Goal: Find specific page/section: Find specific page/section

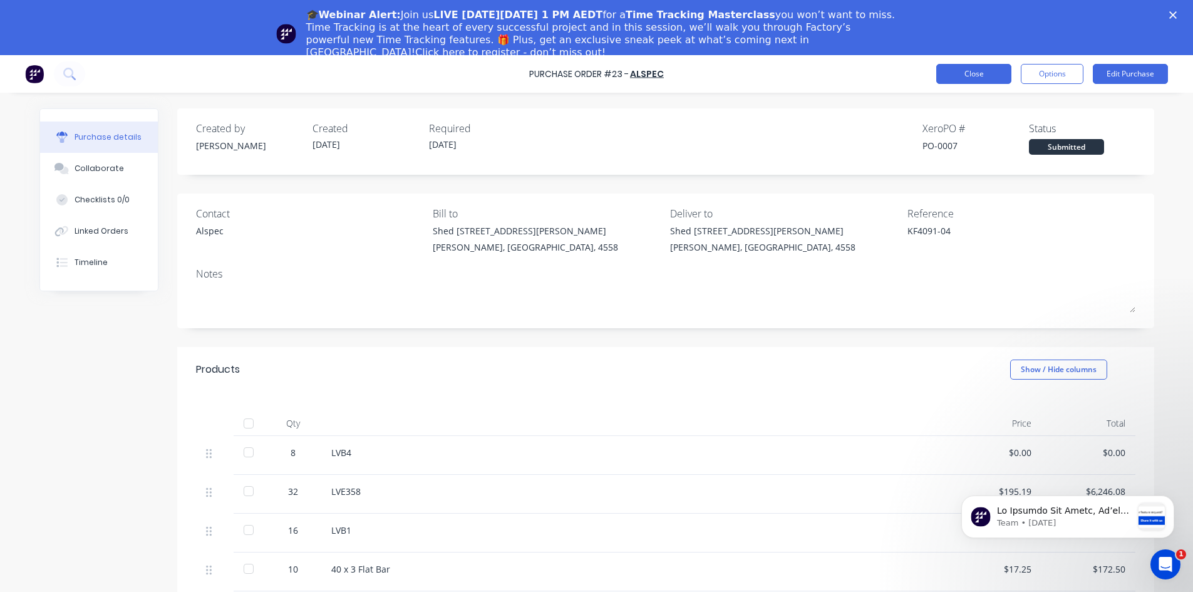
click at [990, 78] on button "Close" at bounding box center [973, 74] width 75 height 20
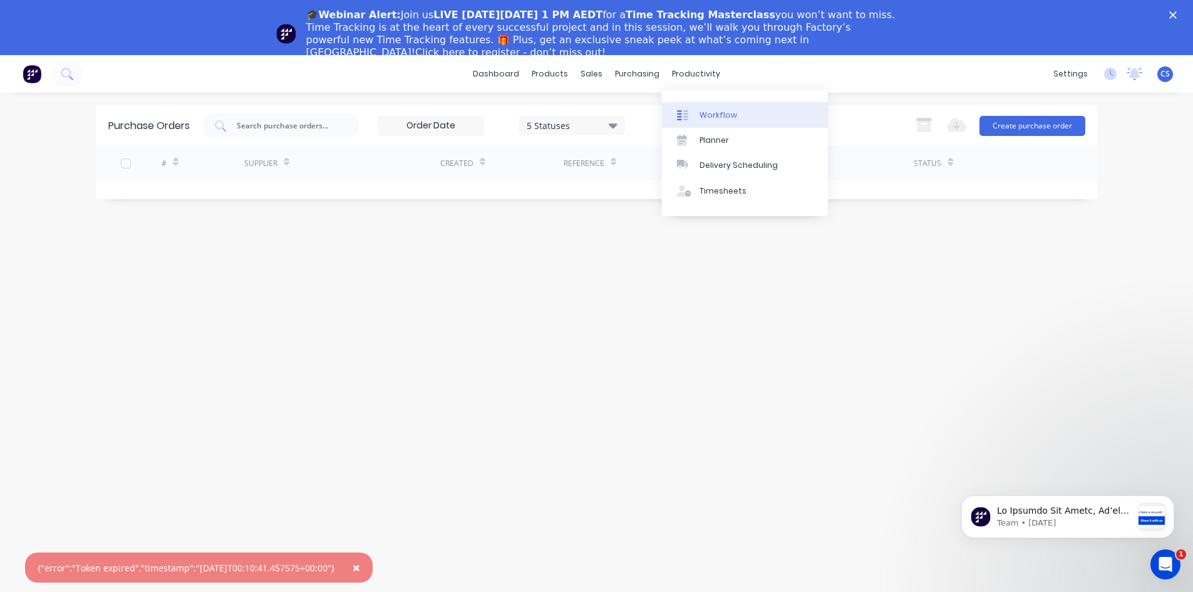
click at [712, 111] on div "Workflow" at bounding box center [719, 115] width 38 height 11
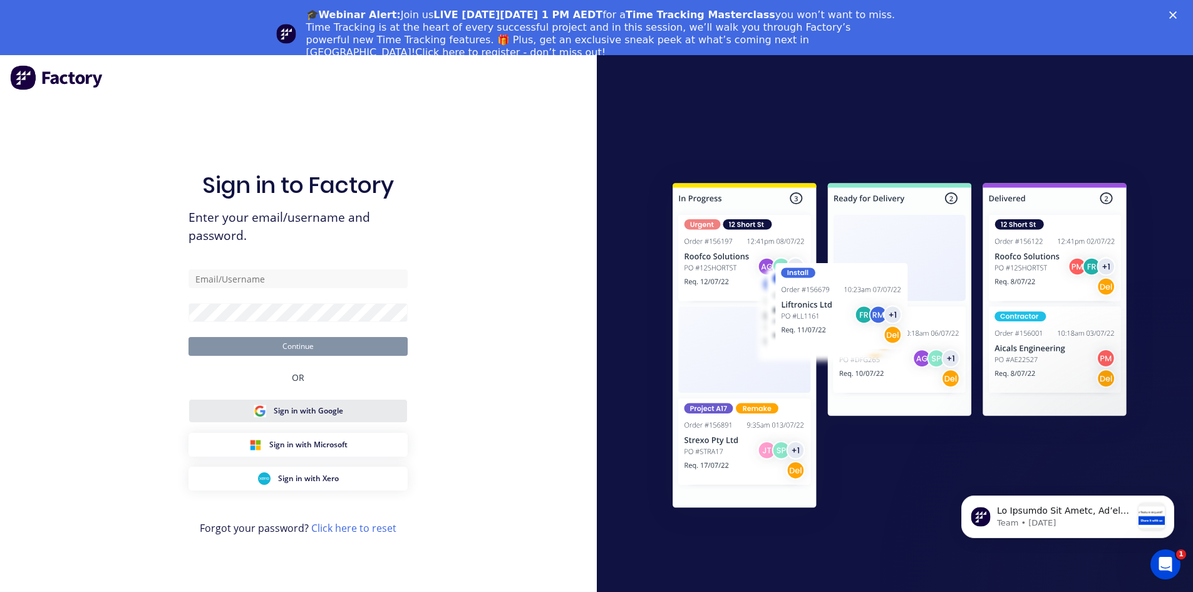
click at [306, 415] on span "Sign in with Google" at bounding box center [309, 410] width 70 height 11
